Goal: Information Seeking & Learning: Check status

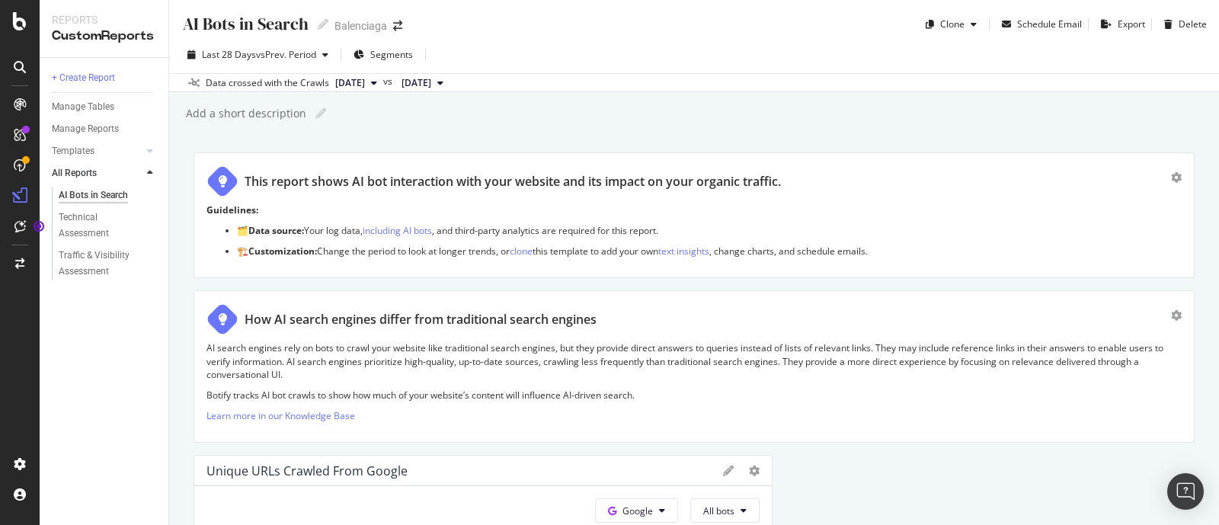
scroll to position [3736, 0]
